Goal: Book appointment/travel/reservation

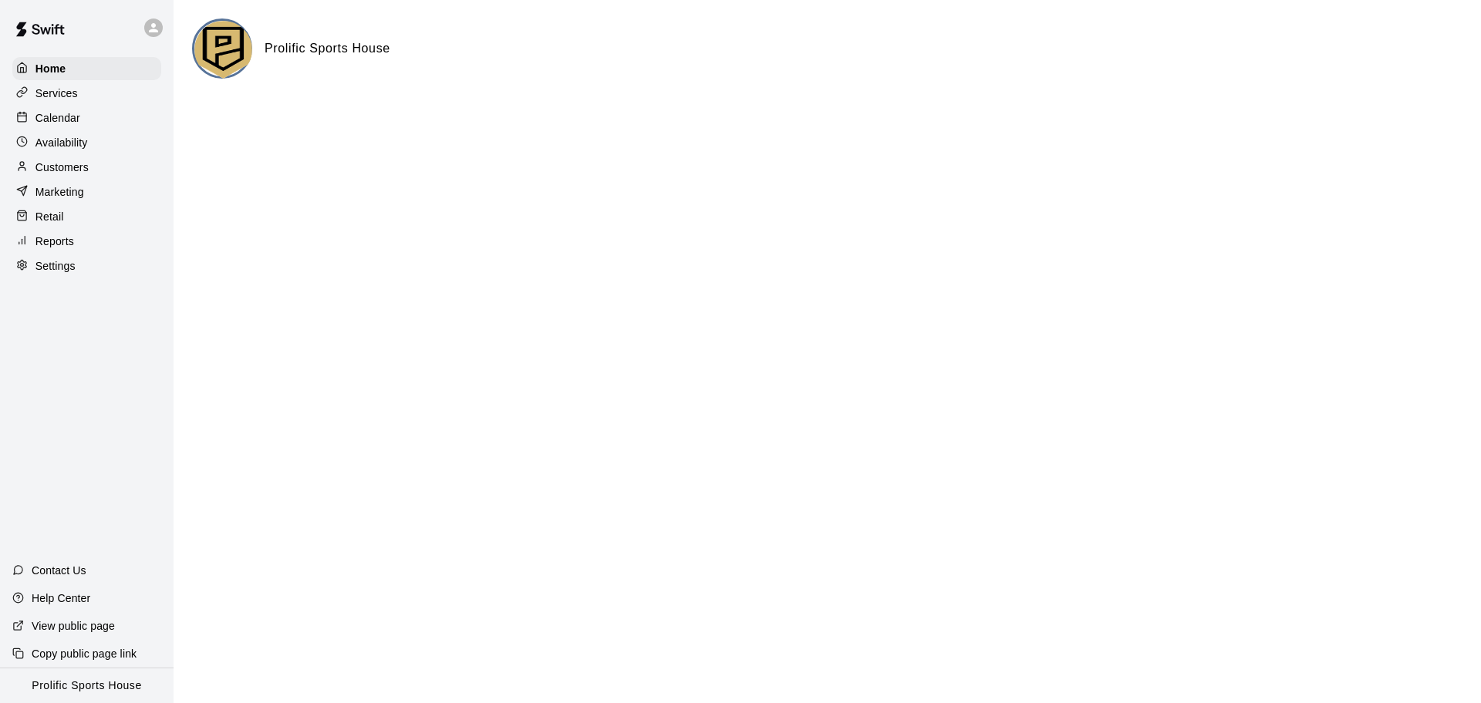
click at [96, 126] on div "Calendar" at bounding box center [86, 117] width 149 height 23
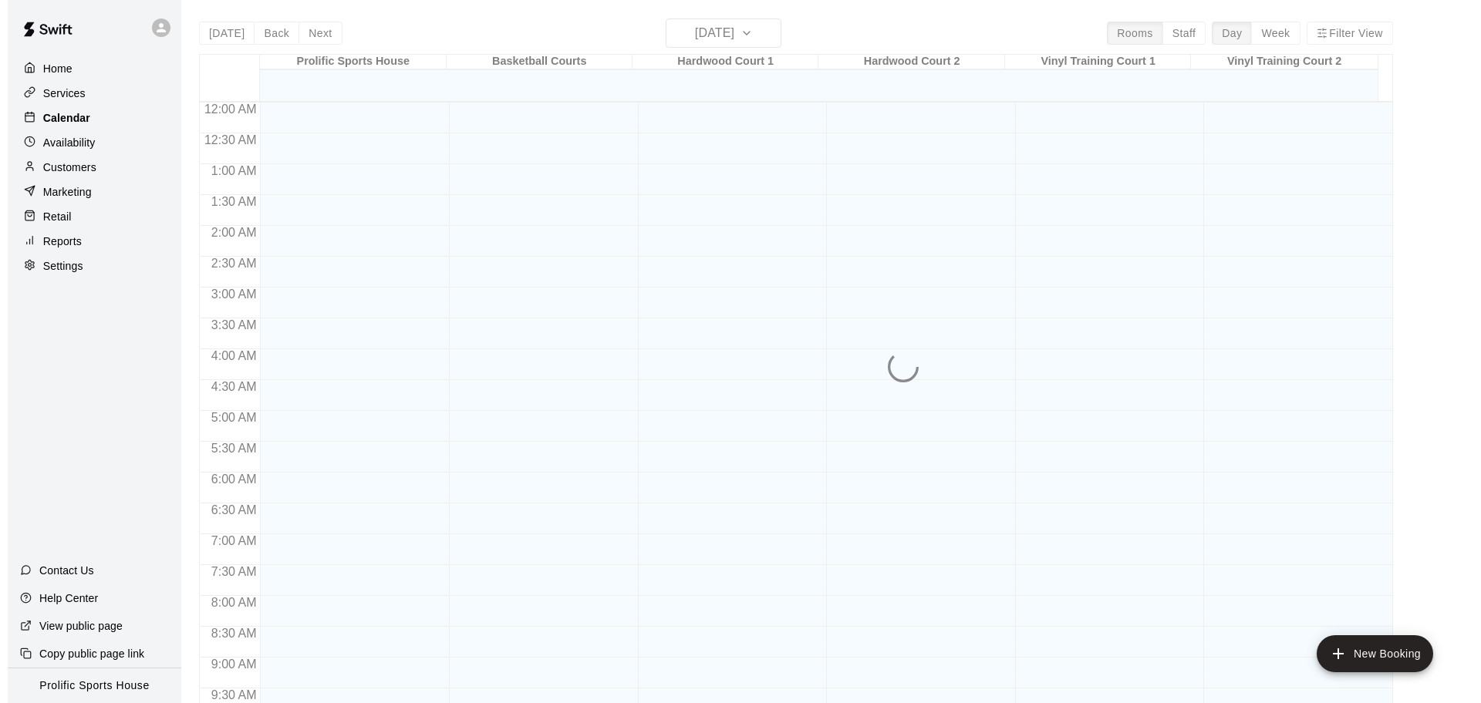
scroll to position [608, 0]
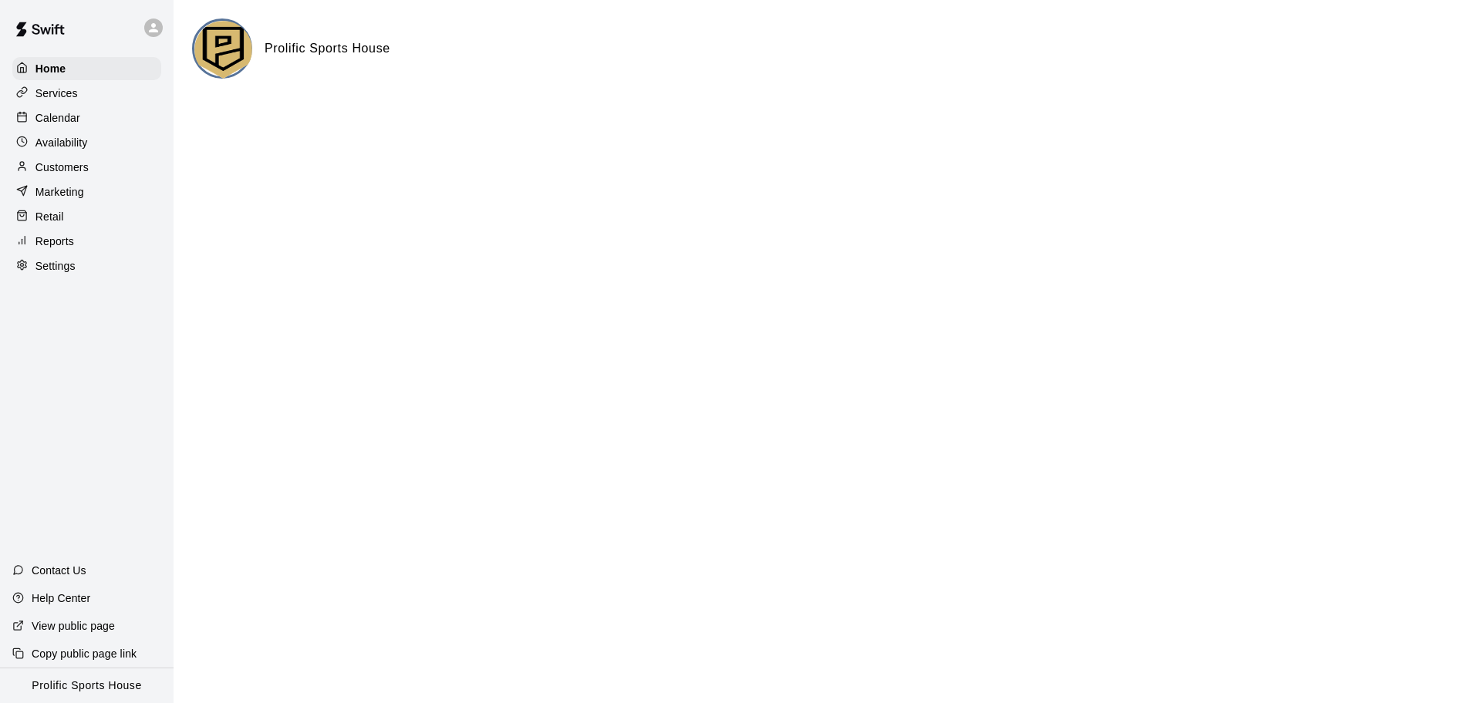
click at [152, 28] on icon at bounding box center [154, 28] width 14 height 14
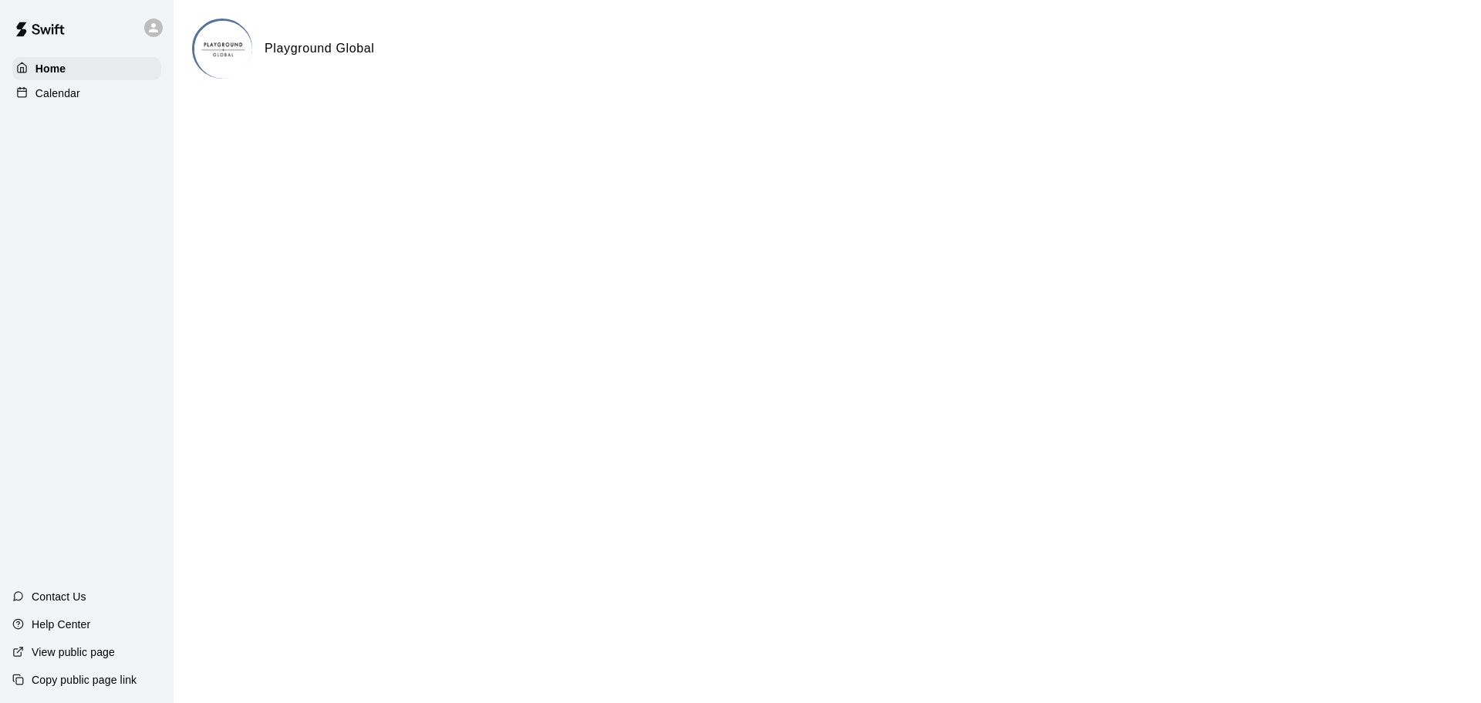
click at [59, 92] on p "Calendar" at bounding box center [57, 93] width 45 height 15
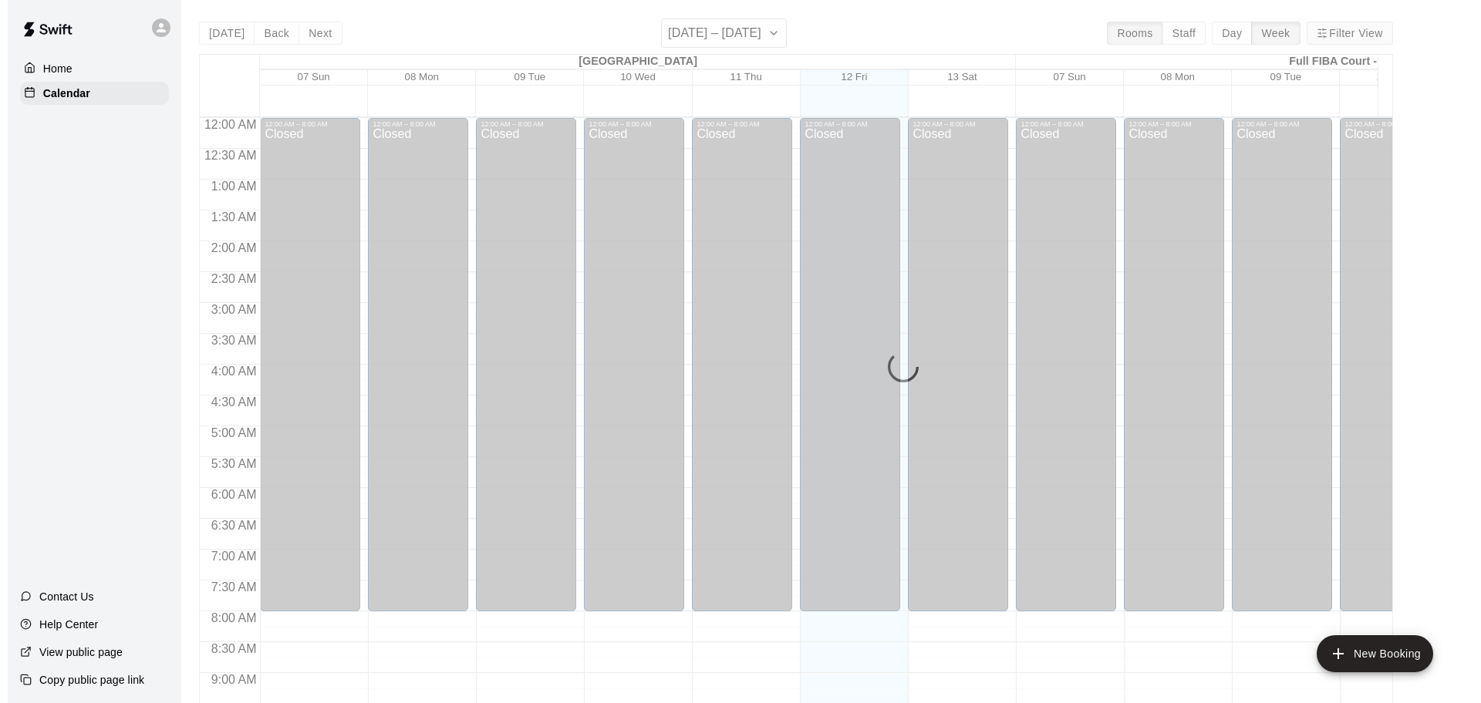
scroll to position [733, 0]
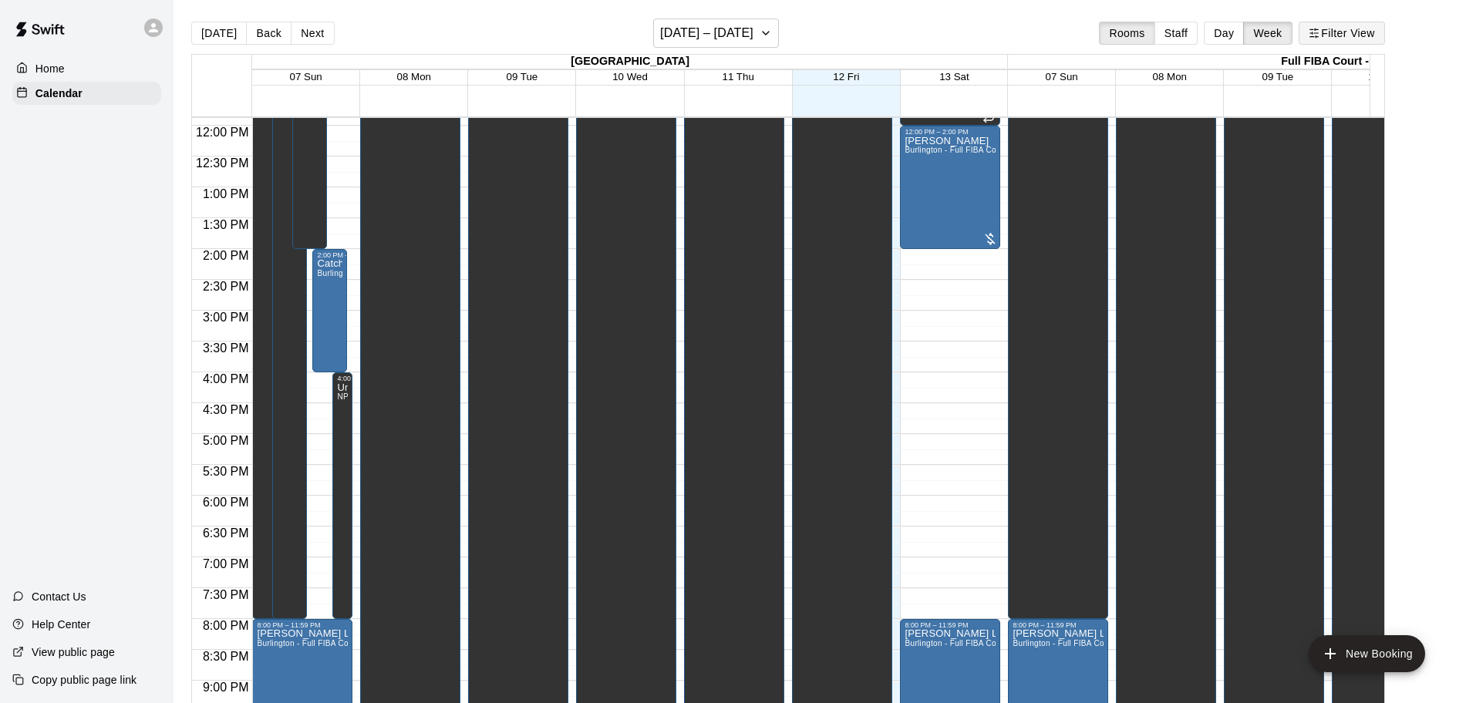
click at [1359, 28] on button "Filter View" at bounding box center [1342, 33] width 86 height 23
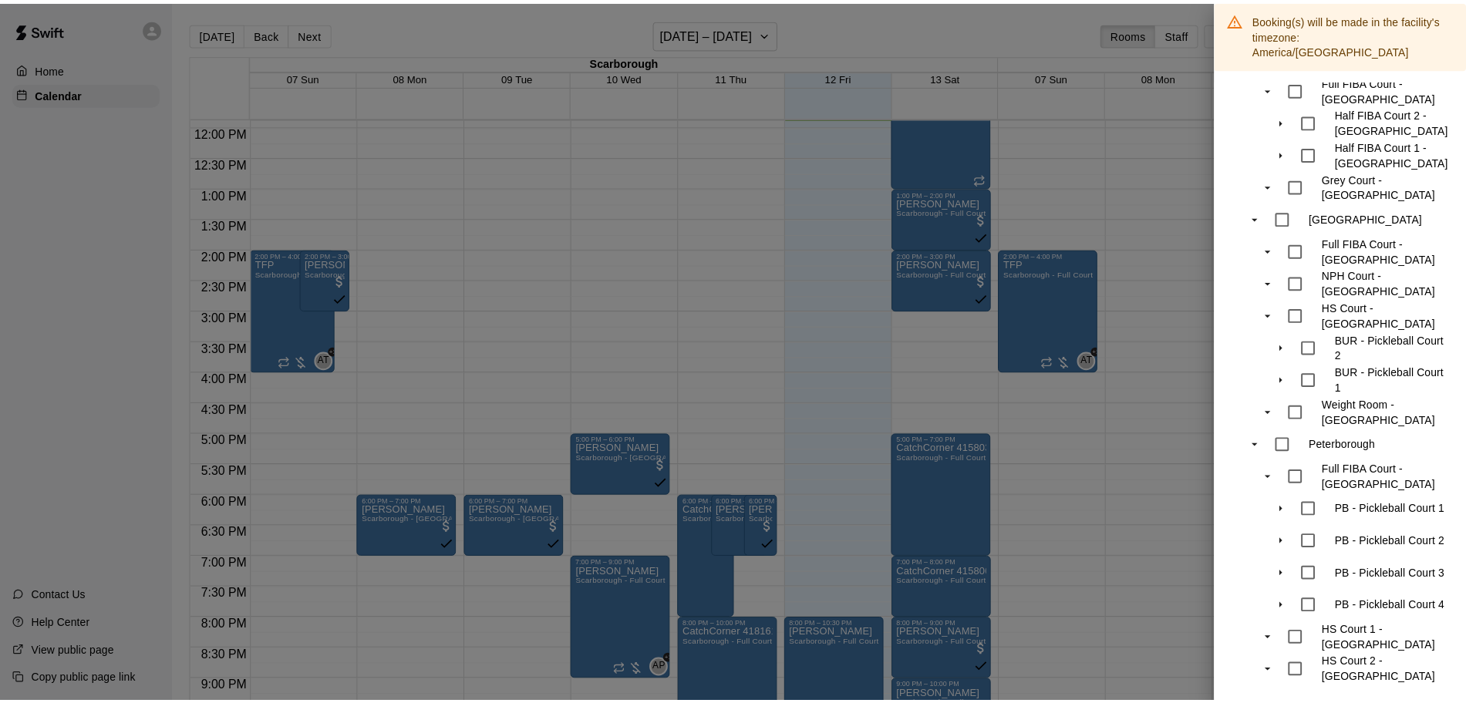
scroll to position [0, 0]
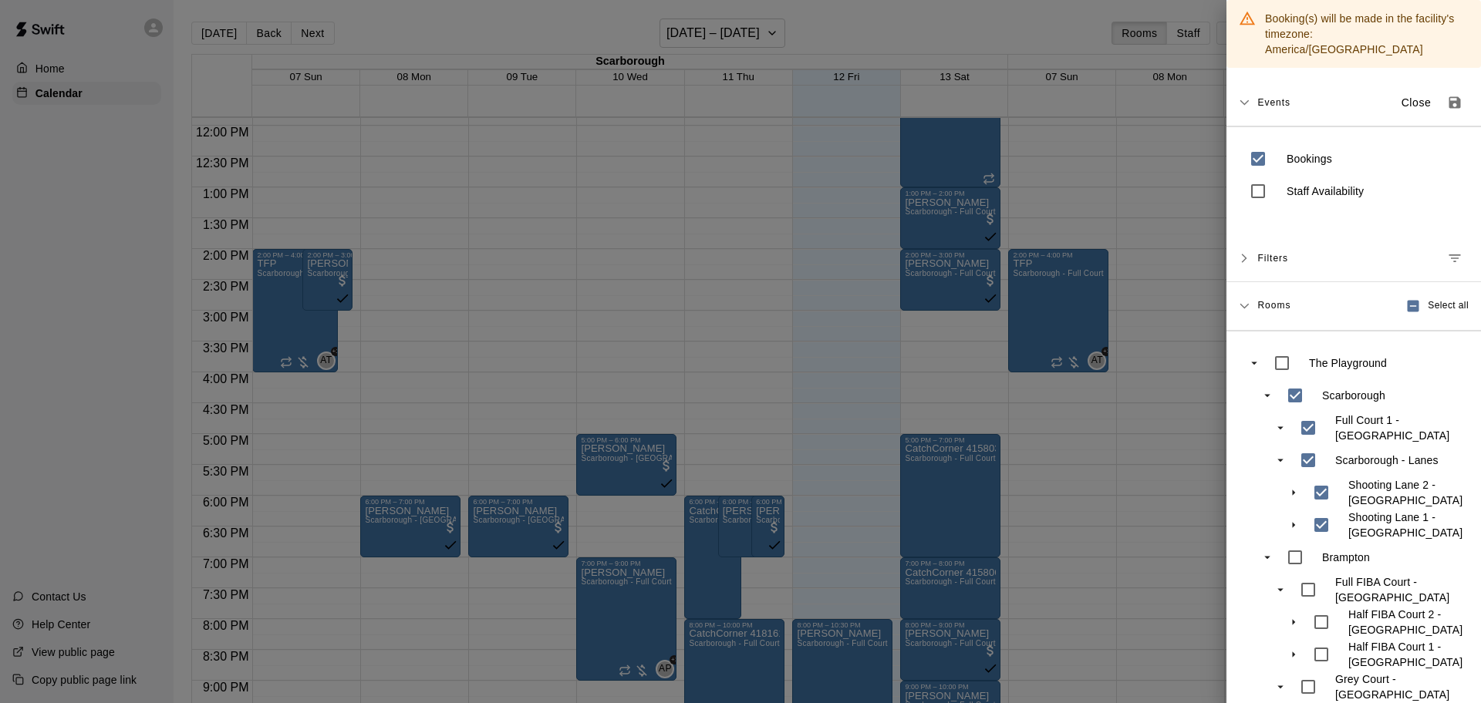
click at [682, 241] on div at bounding box center [740, 351] width 1481 height 703
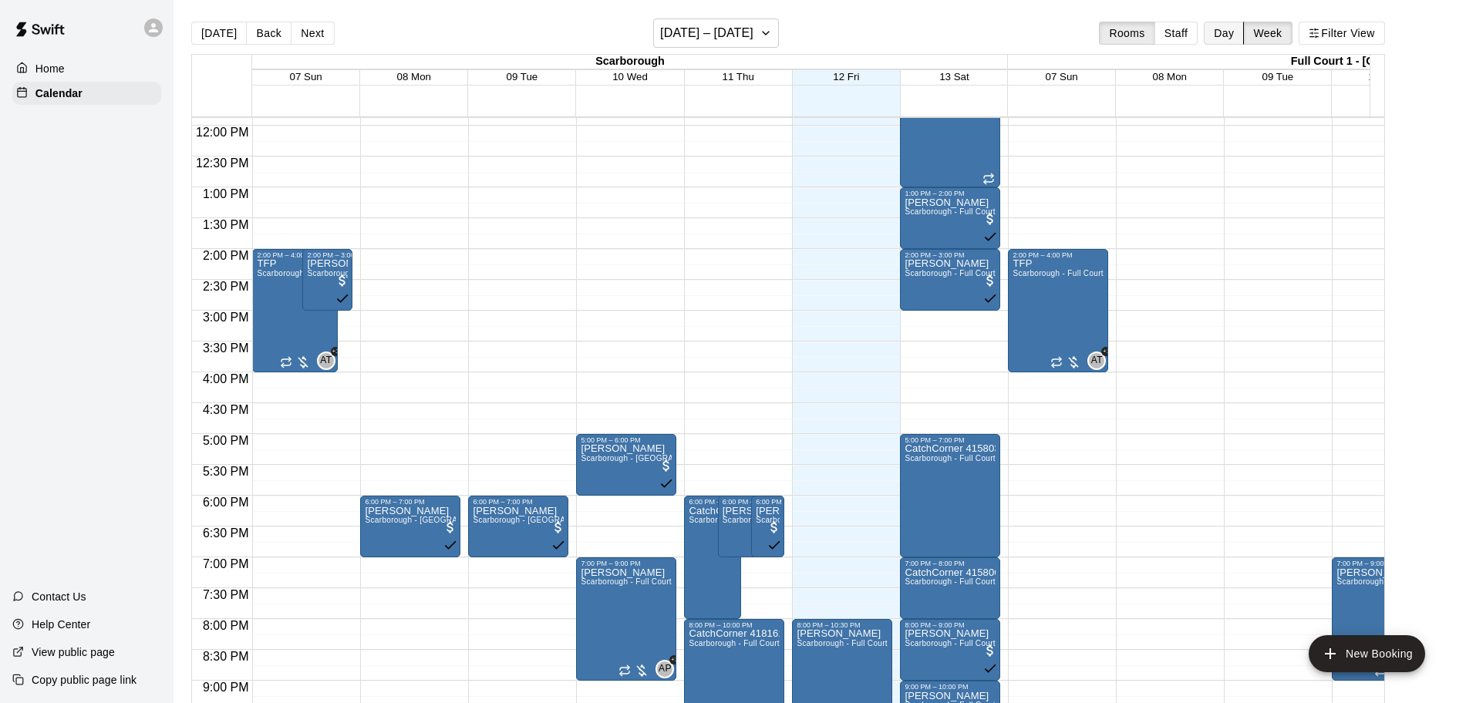
click at [1235, 32] on button "Day" at bounding box center [1224, 33] width 40 height 23
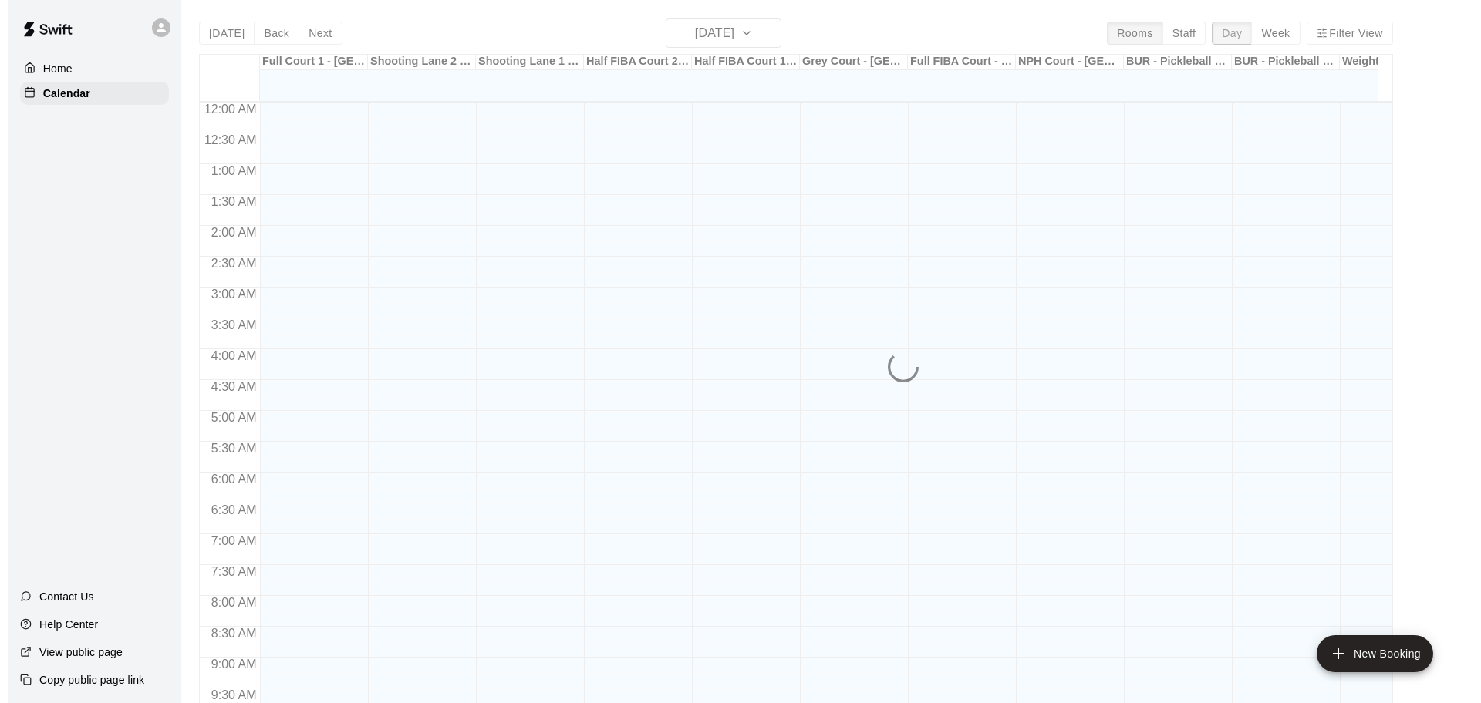
scroll to position [733, 0]
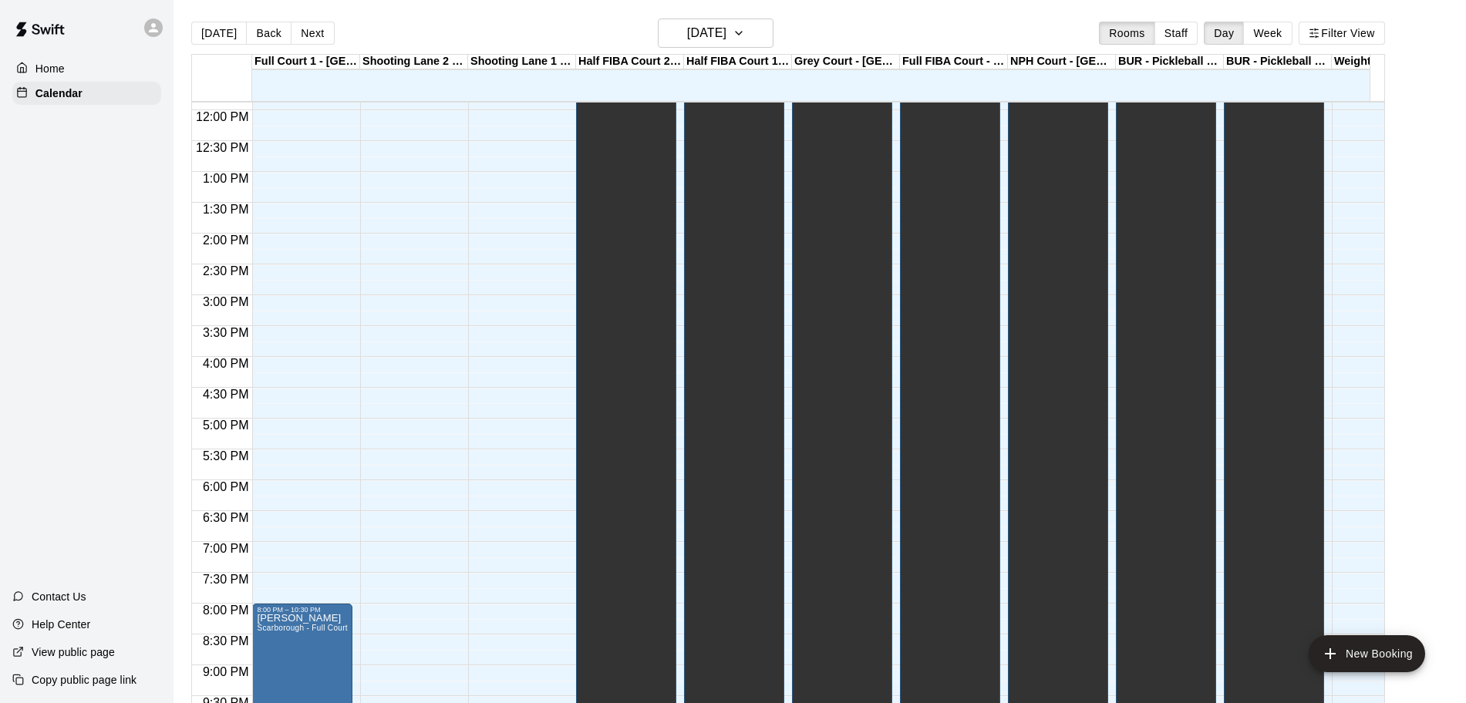
click at [1353, 32] on button "Filter View" at bounding box center [1342, 33] width 86 height 23
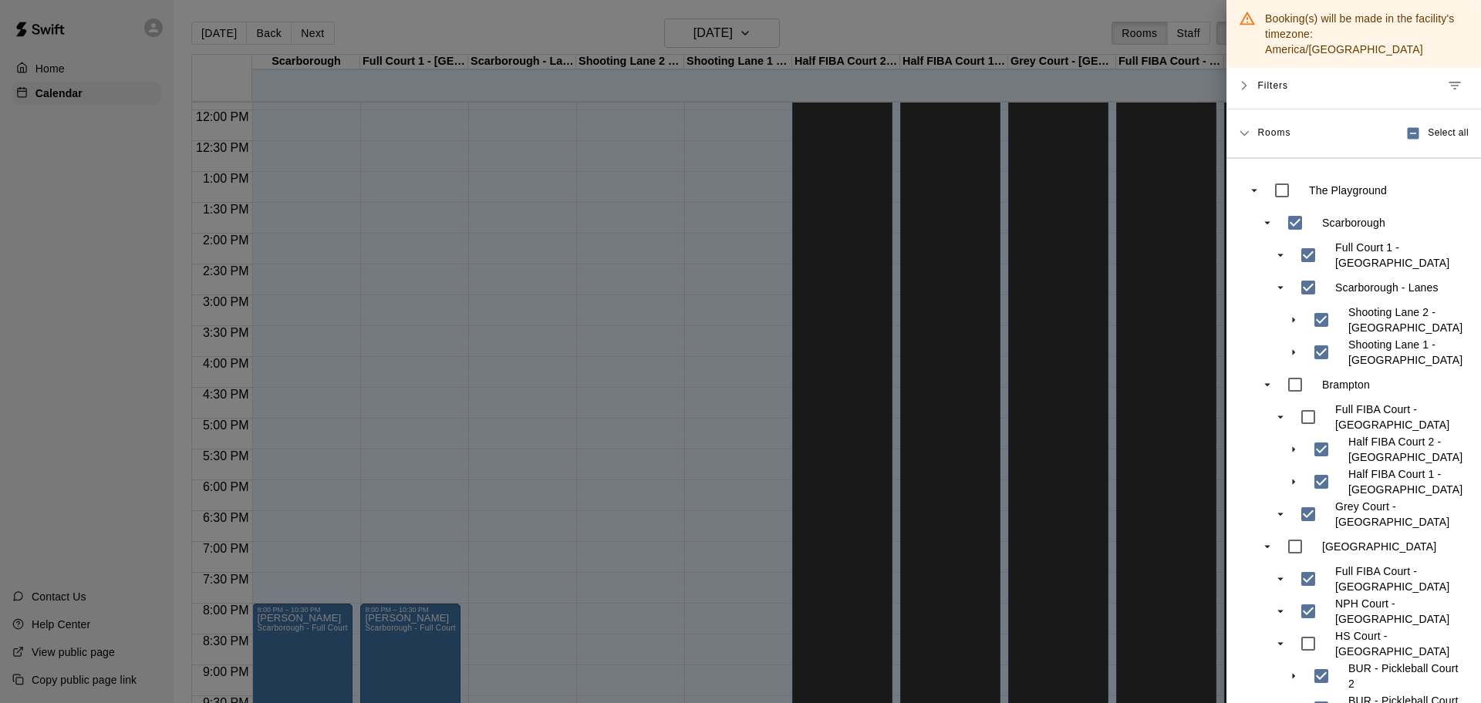
scroll to position [289, 0]
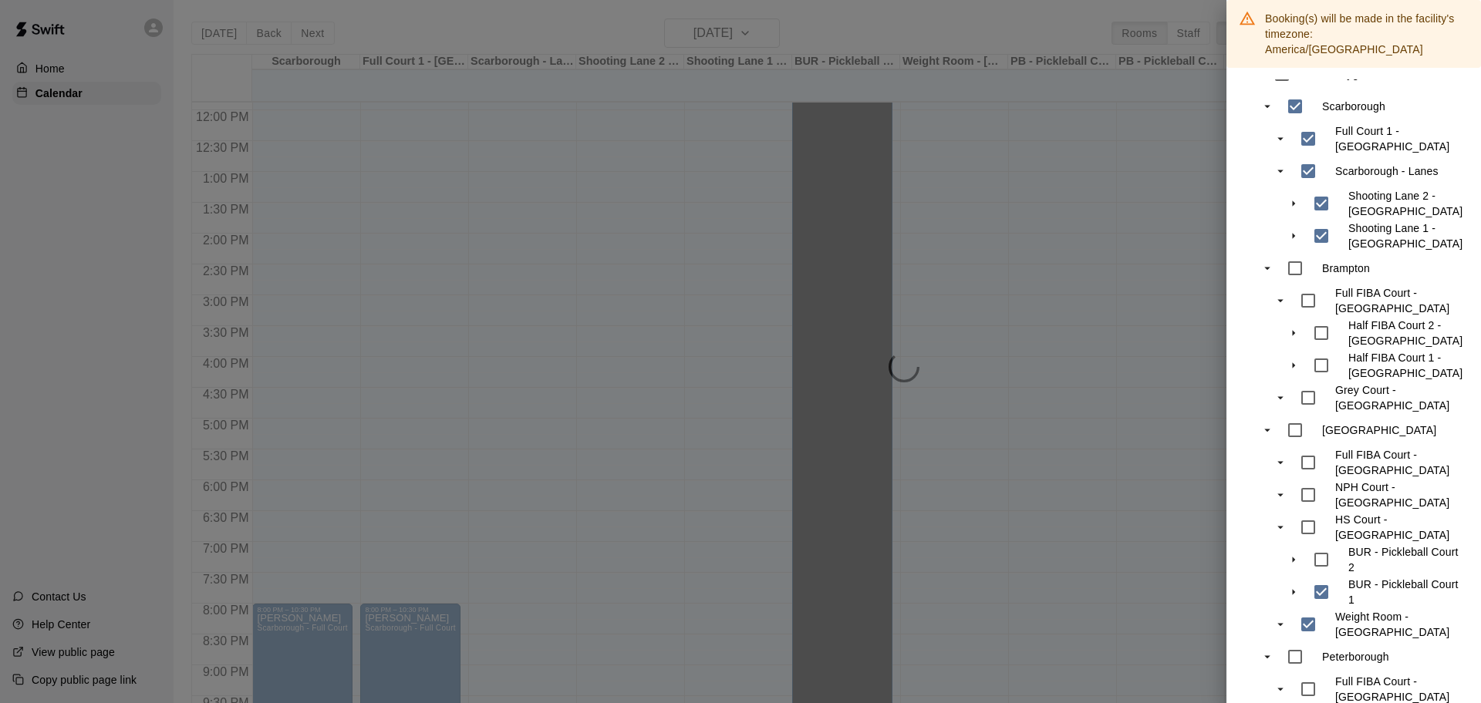
click at [1324, 608] on div "BUR - Pickleball Court 1" at bounding box center [1382, 592] width 154 height 32
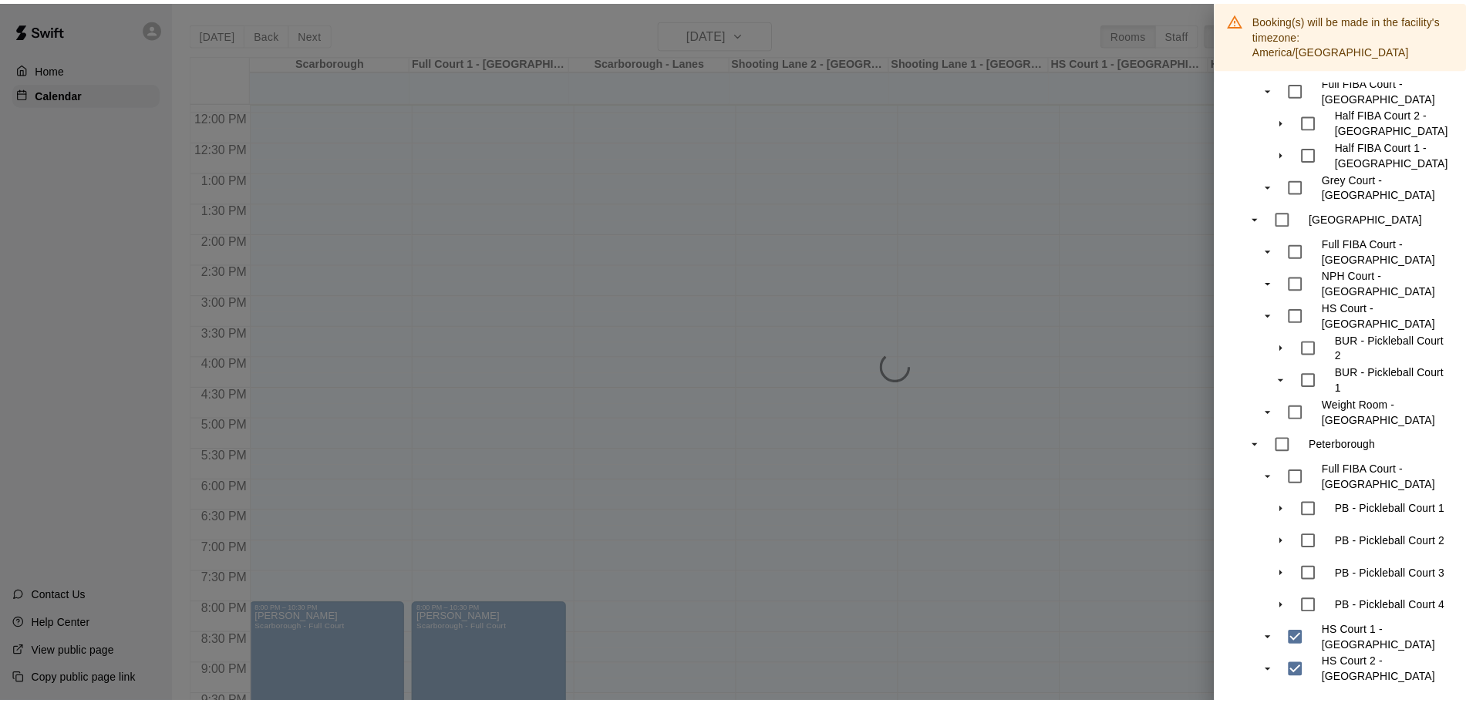
scroll to position [639, 0]
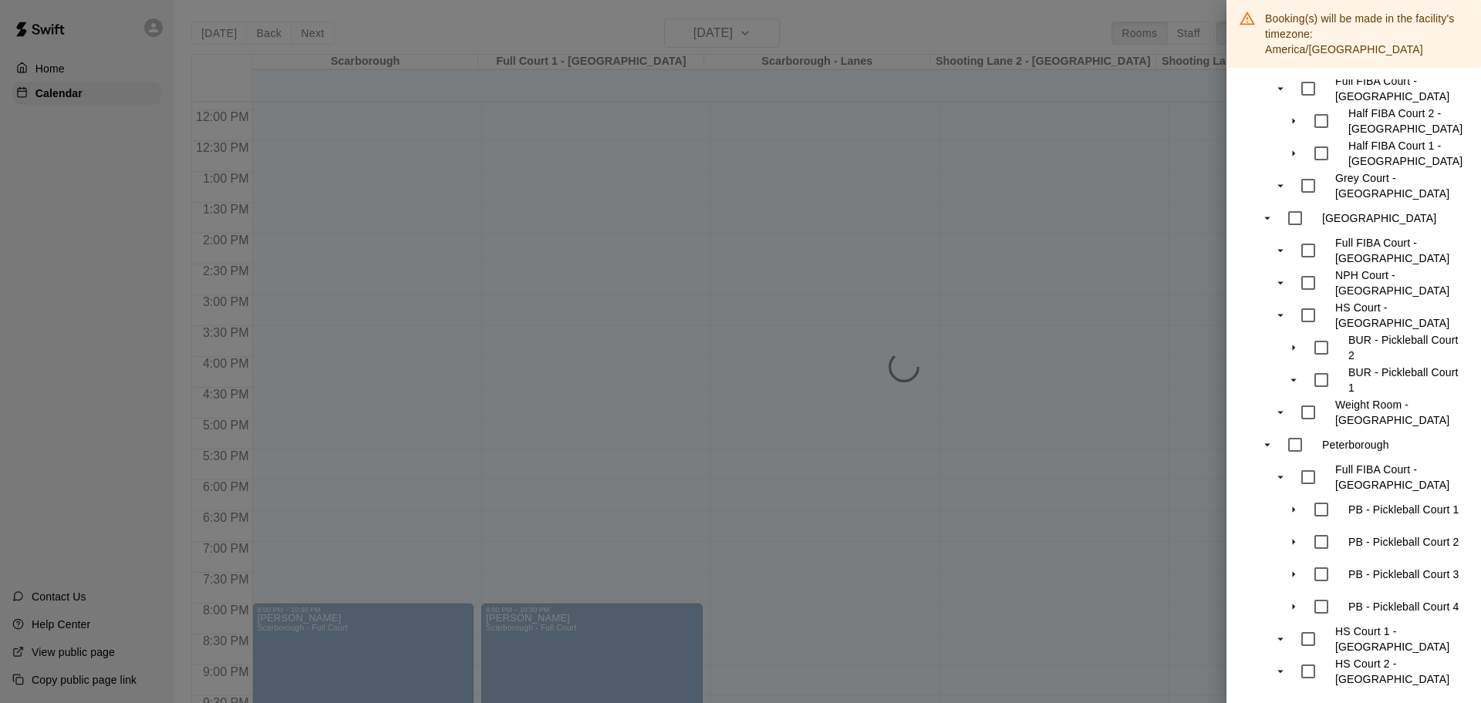
click at [1116, 524] on div at bounding box center [740, 351] width 1481 height 703
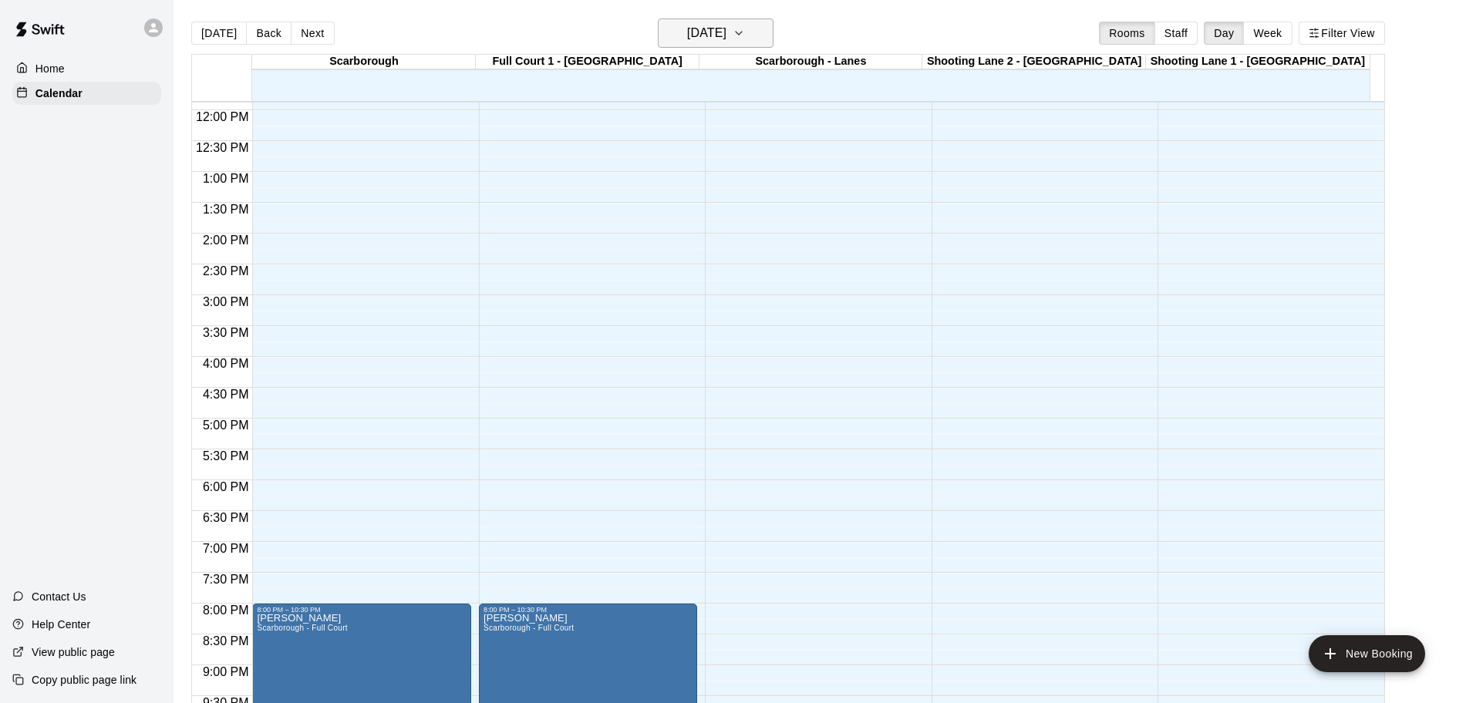
click at [726, 23] on h6 "[DATE]" at bounding box center [706, 33] width 39 height 22
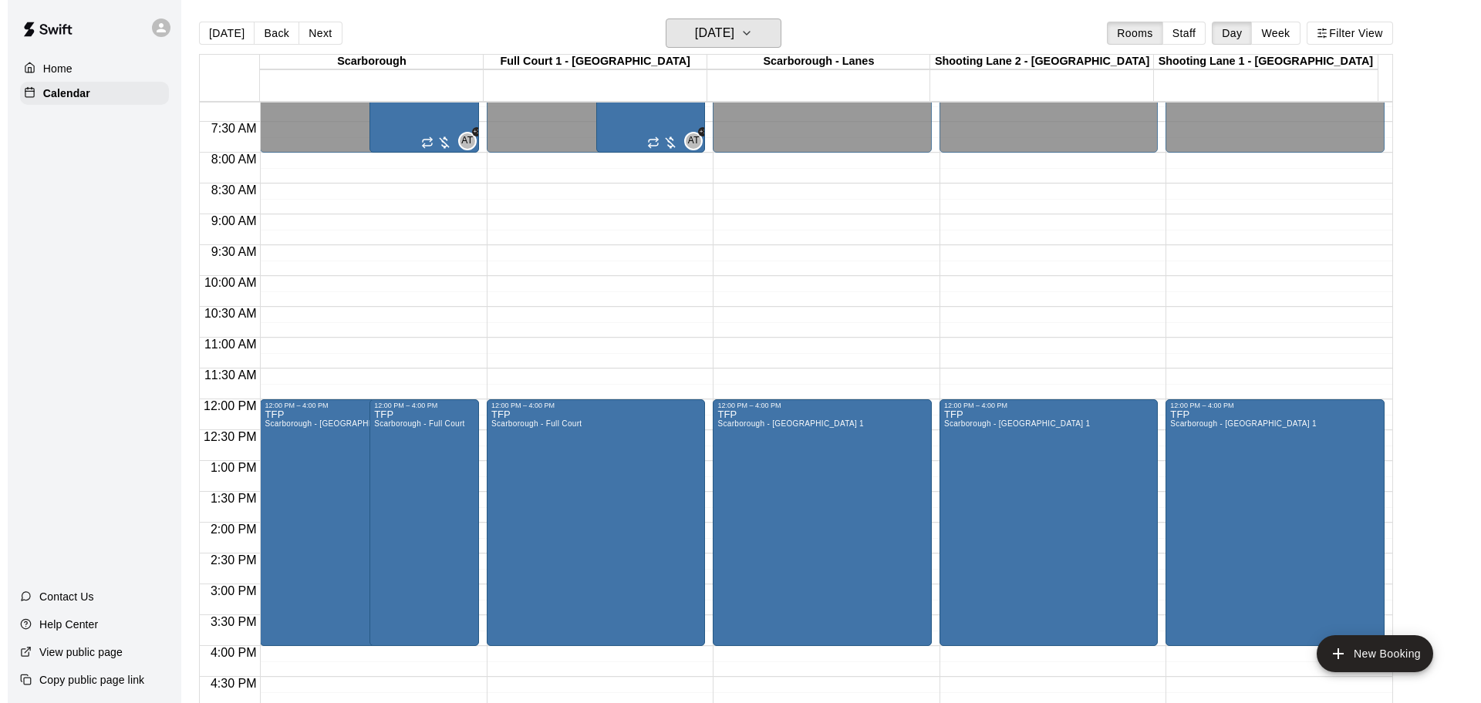
scroll to position [251, 0]
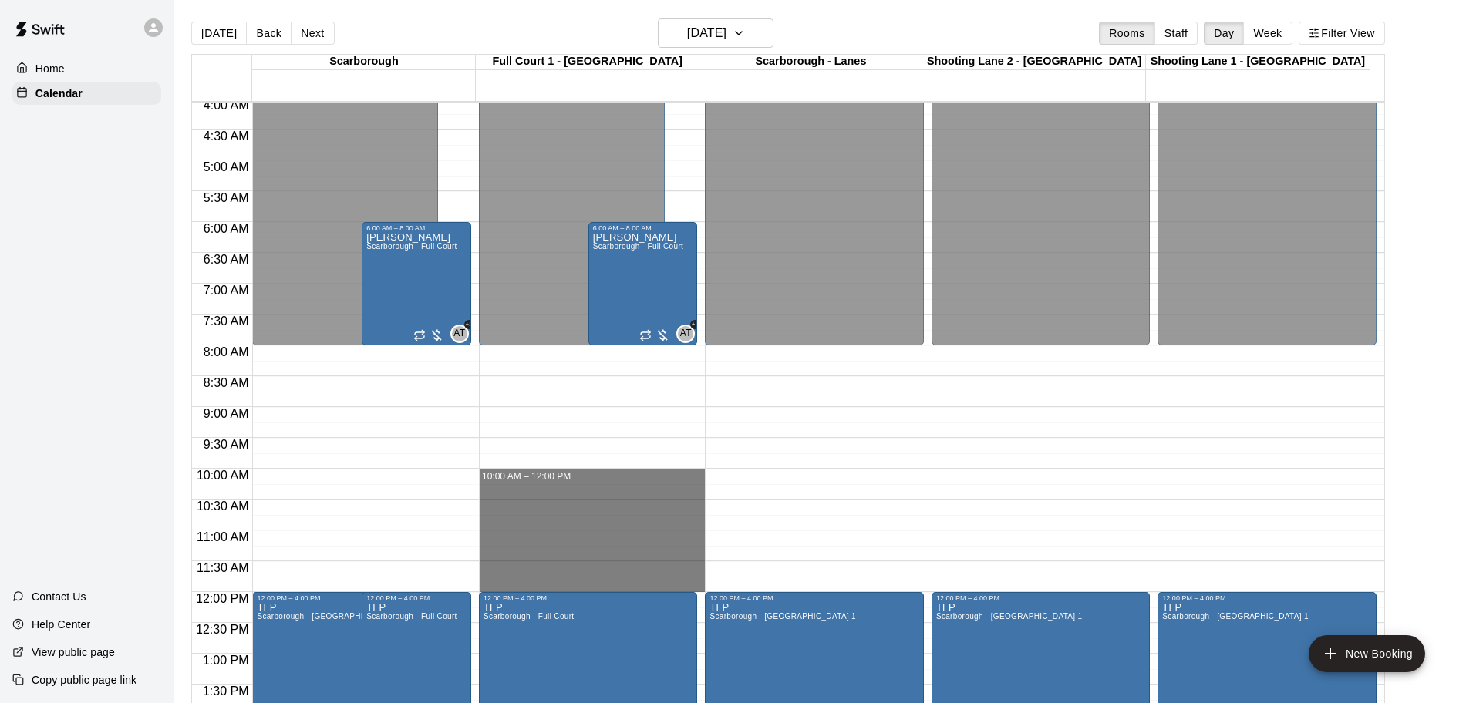
drag, startPoint x: 564, startPoint y: 474, endPoint x: 578, endPoint y: 584, distance: 110.5
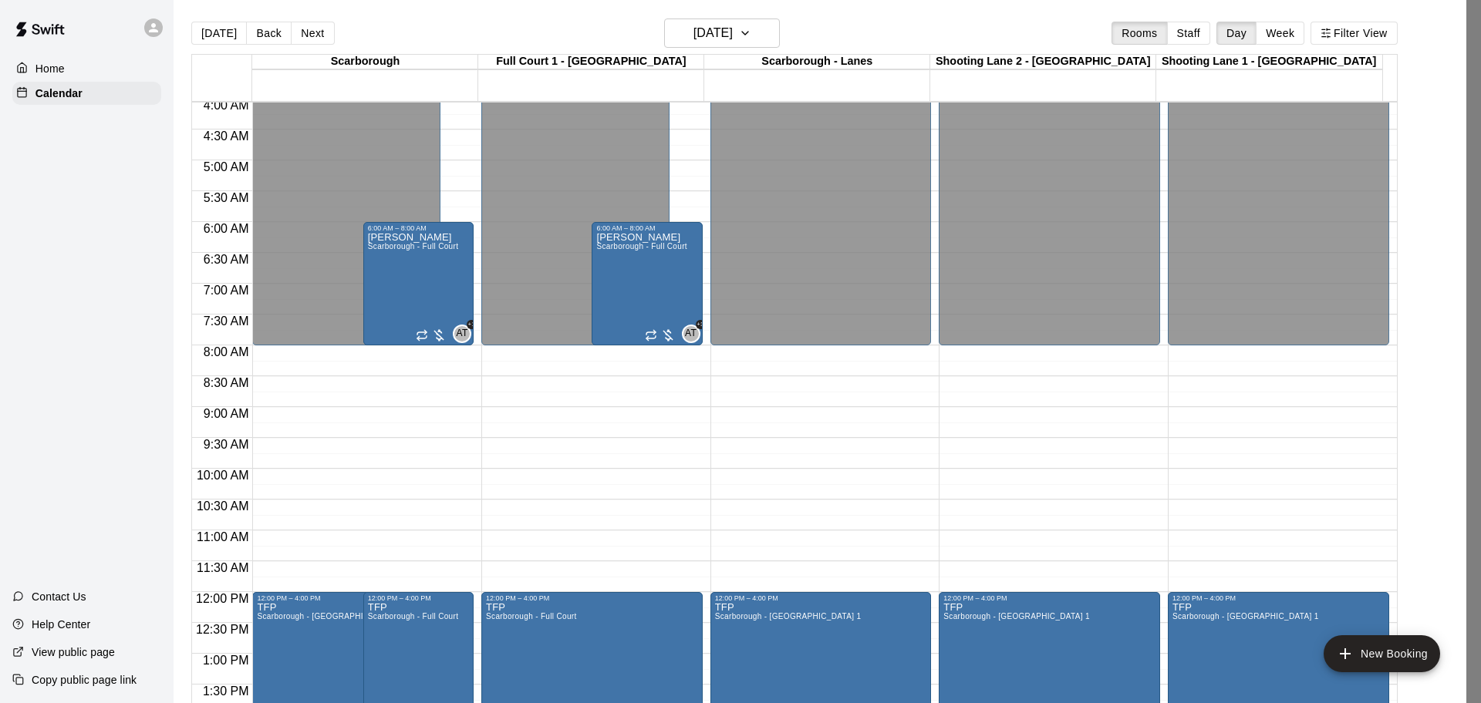
paste input "**********"
type input "**********"
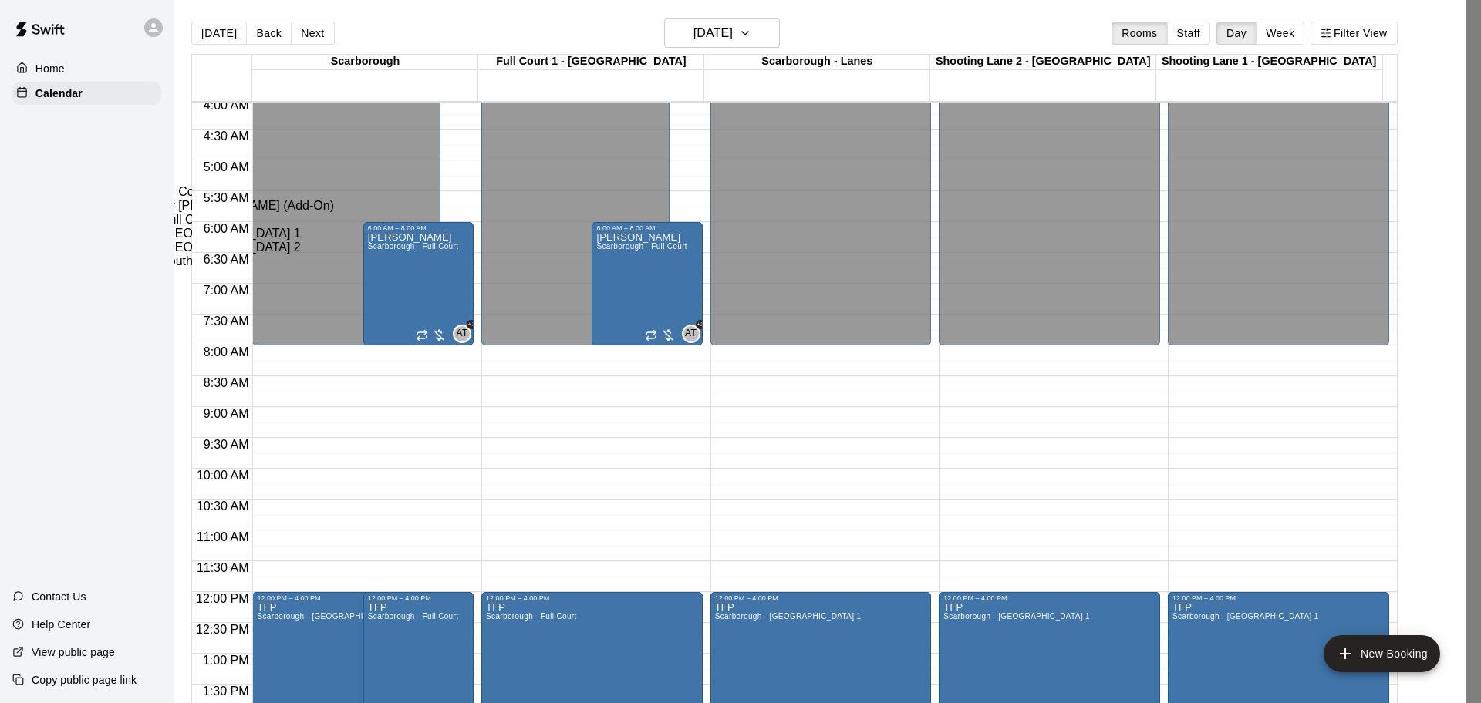
click at [430, 227] on li "Scarborough - Full Court" at bounding box center [254, 220] width 349 height 14
type input "**********"
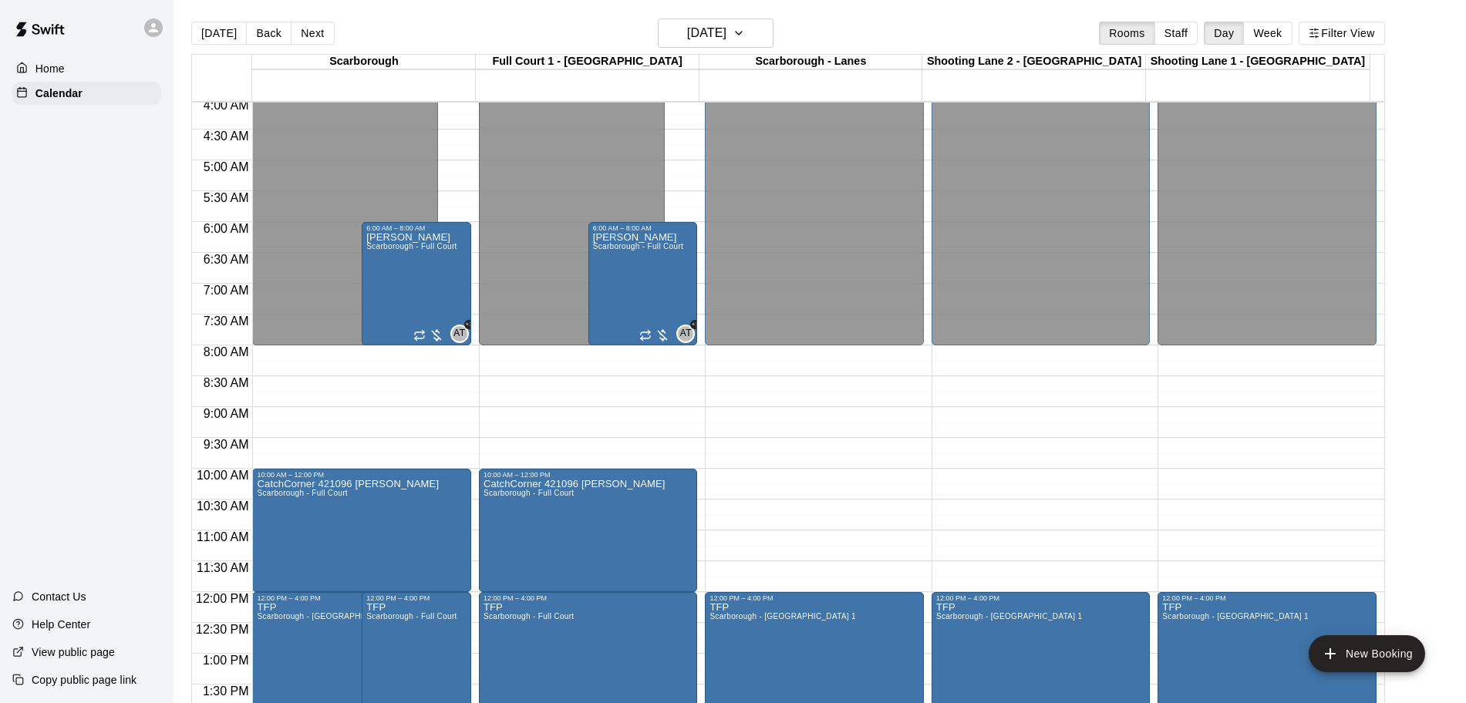
click at [148, 19] on div at bounding box center [153, 28] width 19 height 19
